Goal: Information Seeking & Learning: Learn about a topic

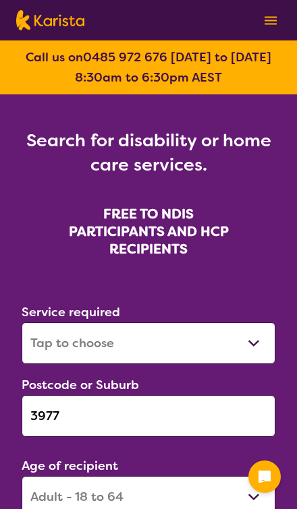
select select "[MEDICAL_DATA]"
select select "AD"
select select "NDIS"
select select "[MEDICAL_DATA]"
select select "AD"
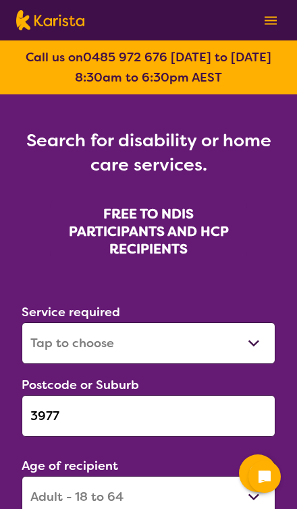
select select "NDIS"
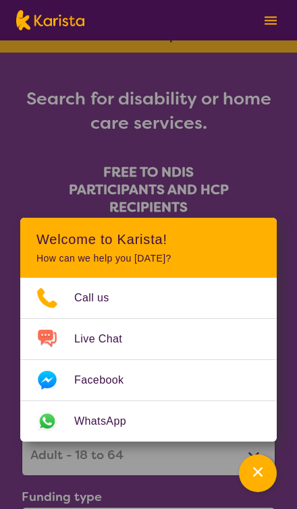
click at [265, 470] on div "Channel Menu" at bounding box center [257, 474] width 27 height 30
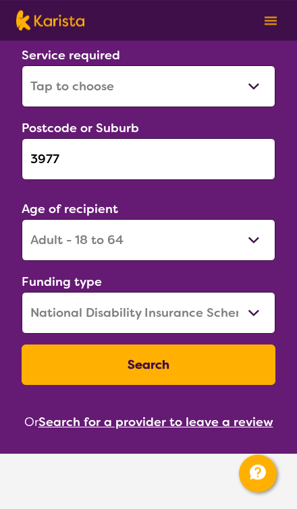
scroll to position [257, 0]
click at [240, 362] on button "Search" at bounding box center [149, 365] width 254 height 40
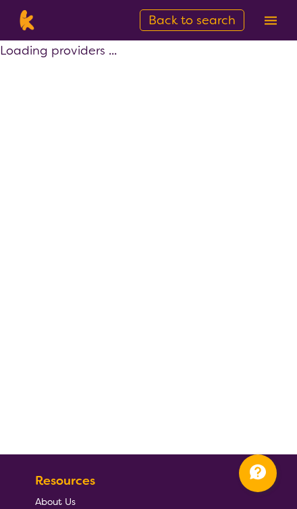
select select "by_score"
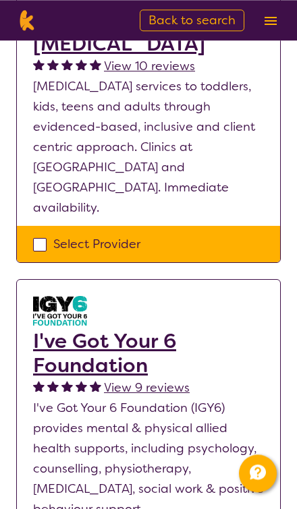
scroll to position [811, 0]
click at [165, 380] on span "View 9 reviews" at bounding box center [147, 388] width 86 height 16
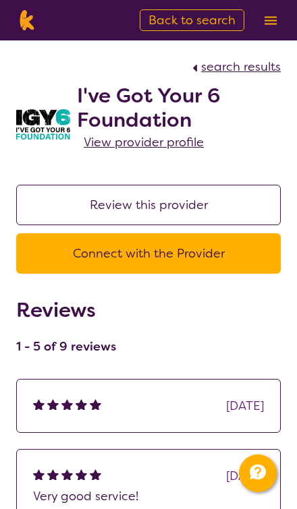
click at [217, 69] on span "search results" at bounding box center [241, 67] width 80 height 16
select select "by_score"
click at [223, 72] on span "search results" at bounding box center [241, 67] width 80 height 16
select select "by_score"
click at [177, 19] on span "Back to search" at bounding box center [191, 20] width 87 height 16
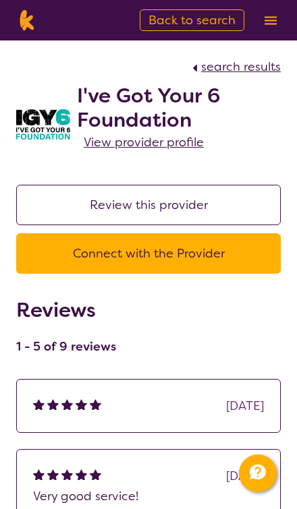
select select "[MEDICAL_DATA]"
select select "AD"
select select "NDIS"
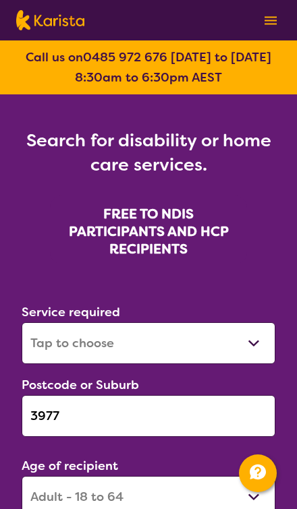
click at [210, 418] on input "3977" at bounding box center [149, 416] width 254 height 42
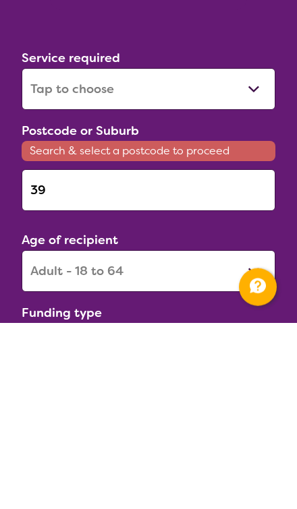
type input "3"
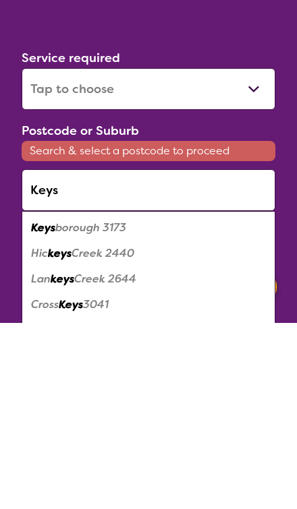
click at [45, 407] on em "Keys" at bounding box center [43, 414] width 24 height 14
type input "3173"
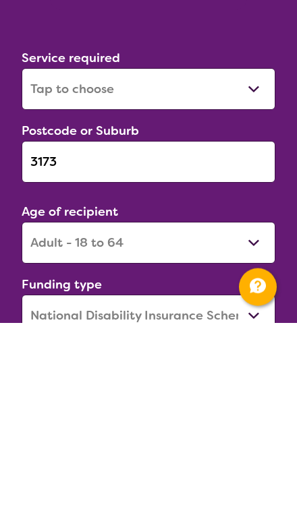
scroll to position [254, 0]
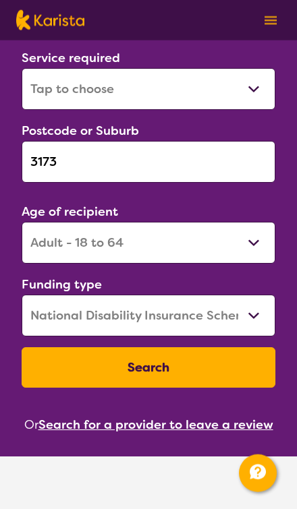
click at [211, 375] on button "Search" at bounding box center [149, 367] width 254 height 40
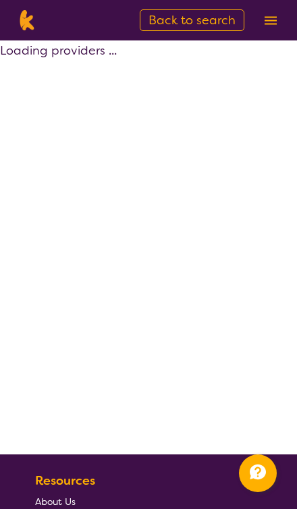
select select "by_score"
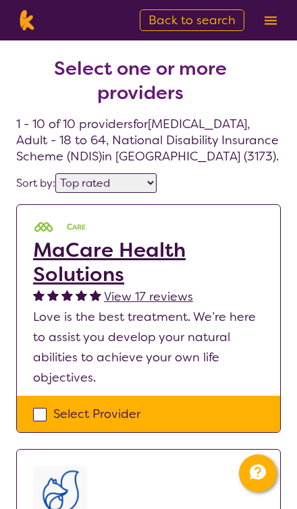
select select "[MEDICAL_DATA]"
select select "AD"
select select "NDIS"
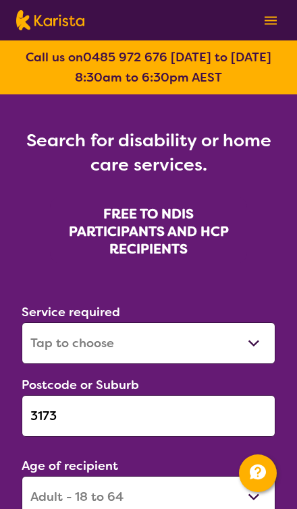
scroll to position [255, 0]
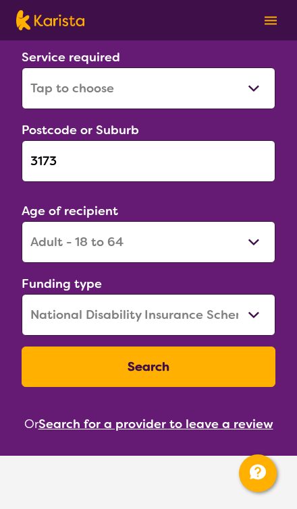
click at [51, 159] on input "3173" at bounding box center [149, 161] width 254 height 42
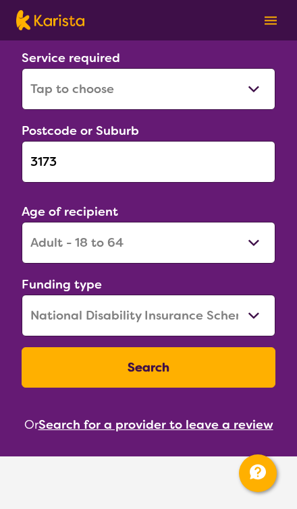
click at [45, 155] on input "3173" at bounding box center [149, 162] width 254 height 42
click at [44, 154] on input "3173" at bounding box center [149, 162] width 254 height 42
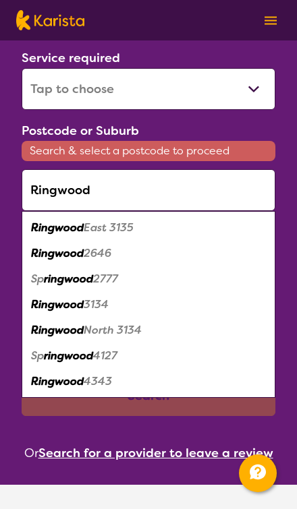
click at [43, 253] on em "Ringwood" at bounding box center [57, 253] width 53 height 14
type input "2646"
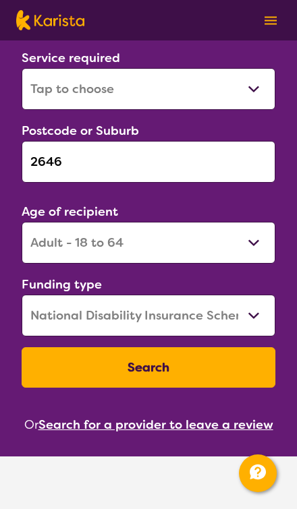
click at [215, 361] on button "Search" at bounding box center [149, 367] width 254 height 40
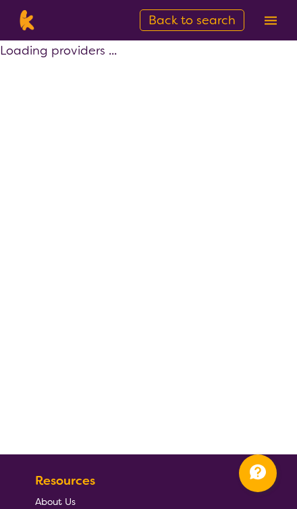
select select "by_score"
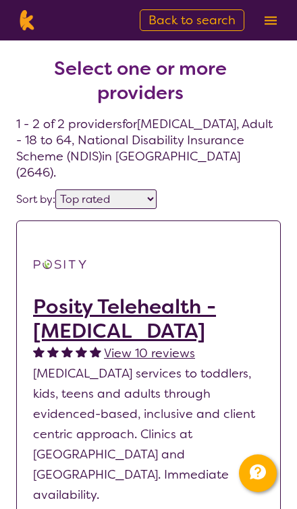
click at [169, 28] on span "Back to search" at bounding box center [191, 20] width 87 height 16
select select "[MEDICAL_DATA]"
select select "AD"
select select "NDIS"
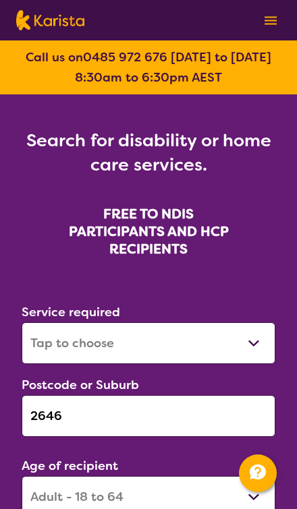
click at [196, 408] on input "2646" at bounding box center [149, 416] width 254 height 42
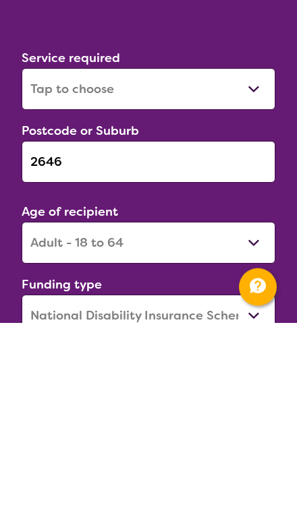
click at [53, 327] on input "2646" at bounding box center [149, 348] width 254 height 42
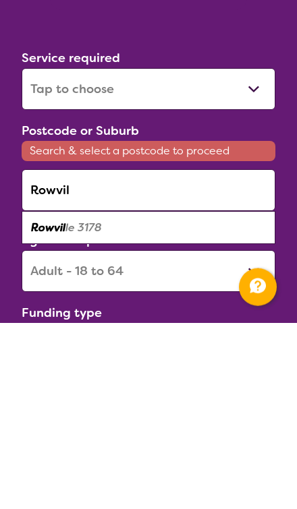
click at [38, 407] on em "Rowvil" at bounding box center [48, 414] width 34 height 14
type input "3178"
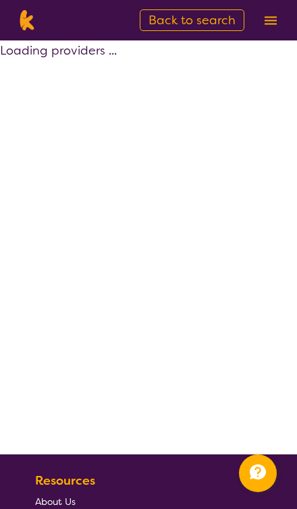
select select "by_score"
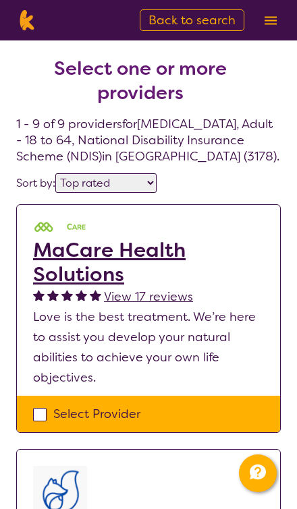
select select "[MEDICAL_DATA]"
select select "AD"
select select "NDIS"
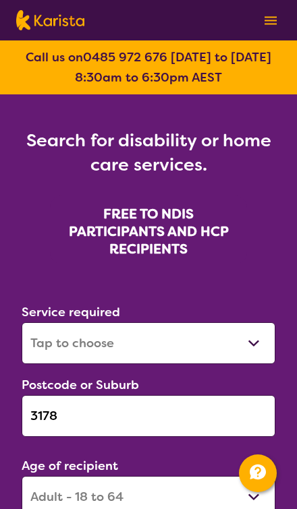
scroll to position [255, 0]
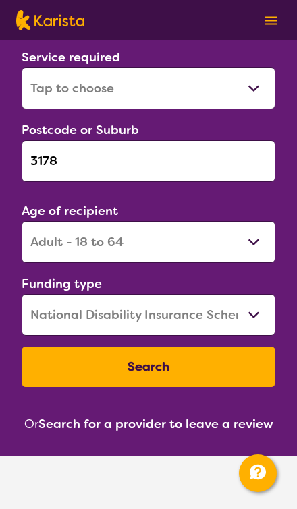
click at [47, 164] on input "3178" at bounding box center [149, 161] width 254 height 42
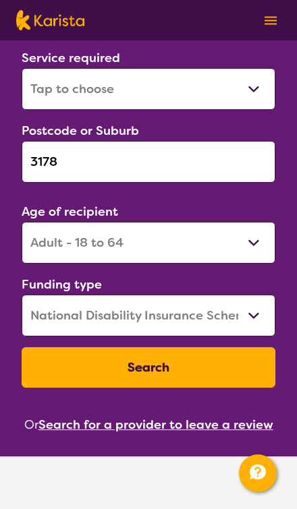
click at [44, 165] on input "3178" at bounding box center [149, 162] width 254 height 42
click at [43, 164] on input "3178" at bounding box center [149, 162] width 254 height 42
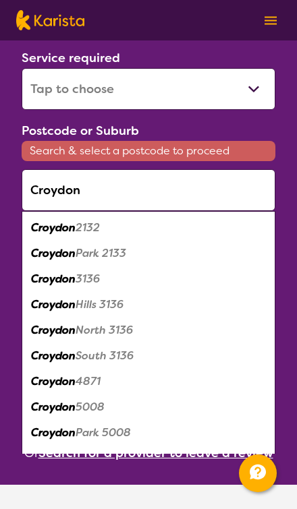
click at [43, 275] on em "Croydon" at bounding box center [53, 279] width 45 height 14
type input "3136"
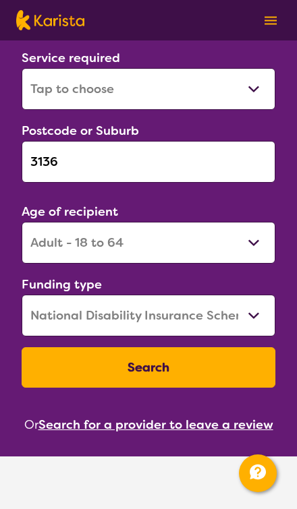
click at [212, 372] on button "Search" at bounding box center [149, 367] width 254 height 40
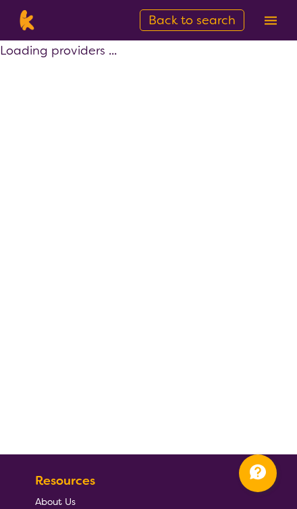
select select "by_score"
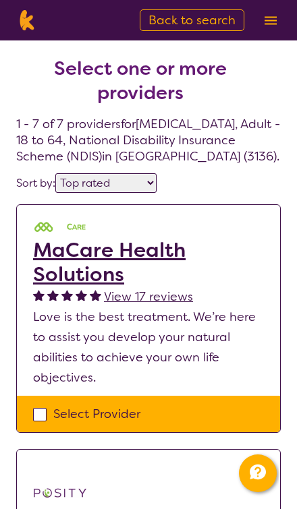
click at [164, 18] on span "Back to search" at bounding box center [191, 20] width 87 height 16
select select "[MEDICAL_DATA]"
select select "AD"
select select "NDIS"
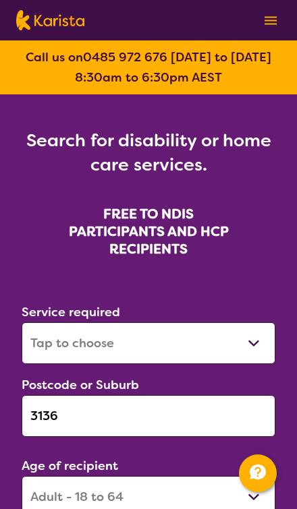
click at [184, 419] on input "3136" at bounding box center [149, 416] width 254 height 42
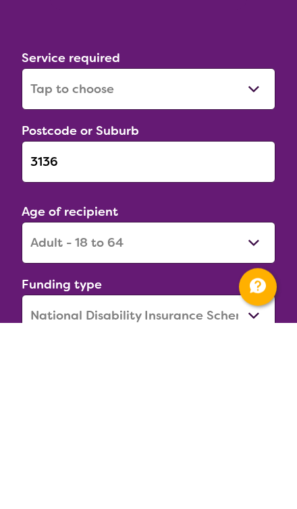
click at [36, 327] on input "3136" at bounding box center [149, 348] width 254 height 42
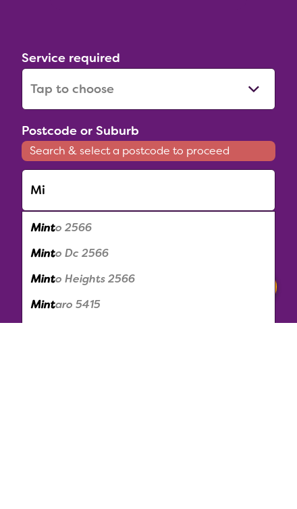
type input "M"
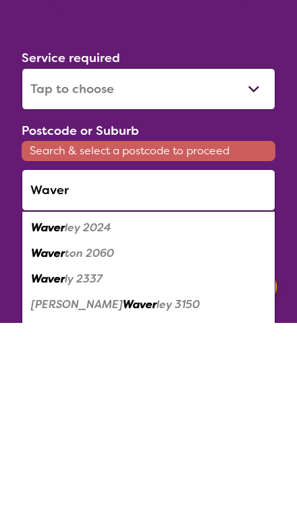
click at [50, 484] on em "Glen" at bounding box center [77, 491] width 92 height 14
type input "3150"
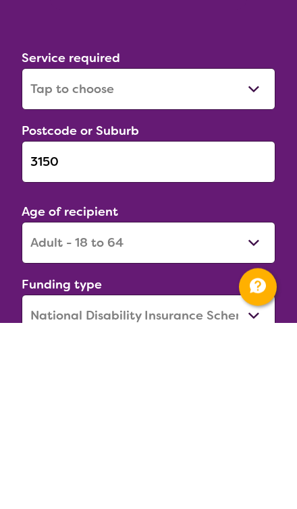
scroll to position [254, 0]
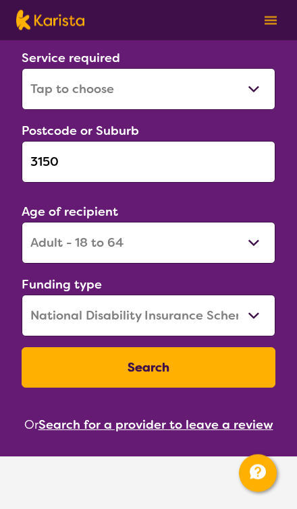
click at [215, 375] on button "Search" at bounding box center [149, 367] width 254 height 40
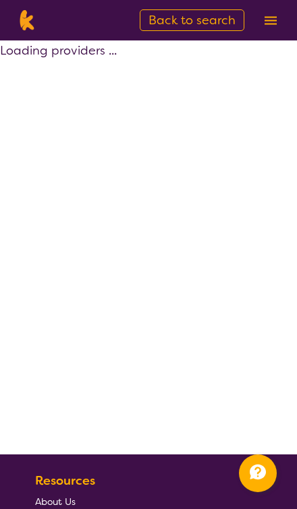
select select "by_score"
